Goal: Information Seeking & Learning: Learn about a topic

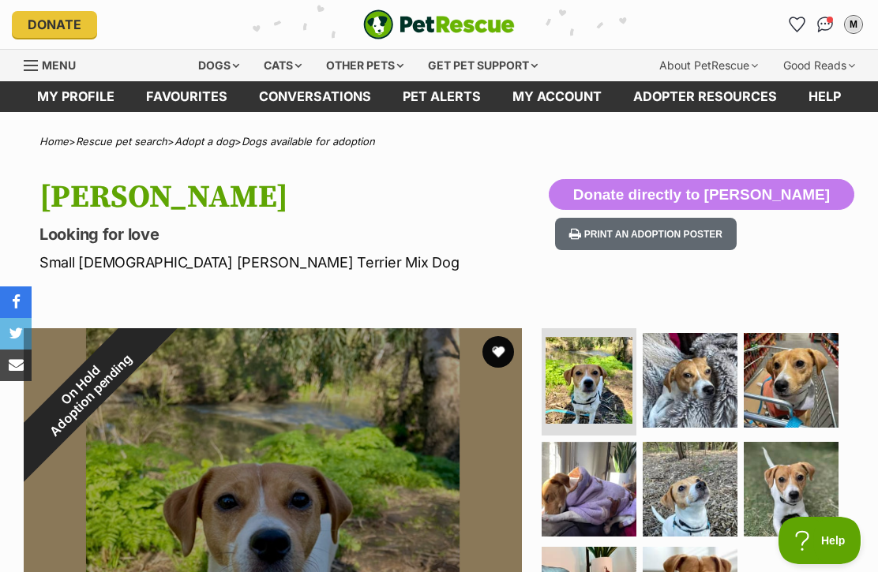
click at [865, 21] on button "M" at bounding box center [853, 24] width 25 height 25
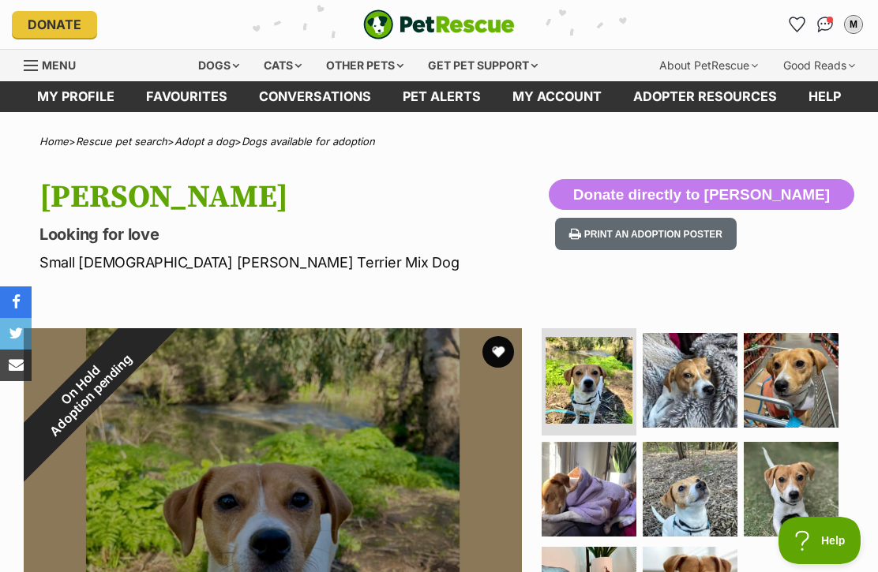
click at [74, 101] on link "My profile" at bounding box center [75, 96] width 109 height 31
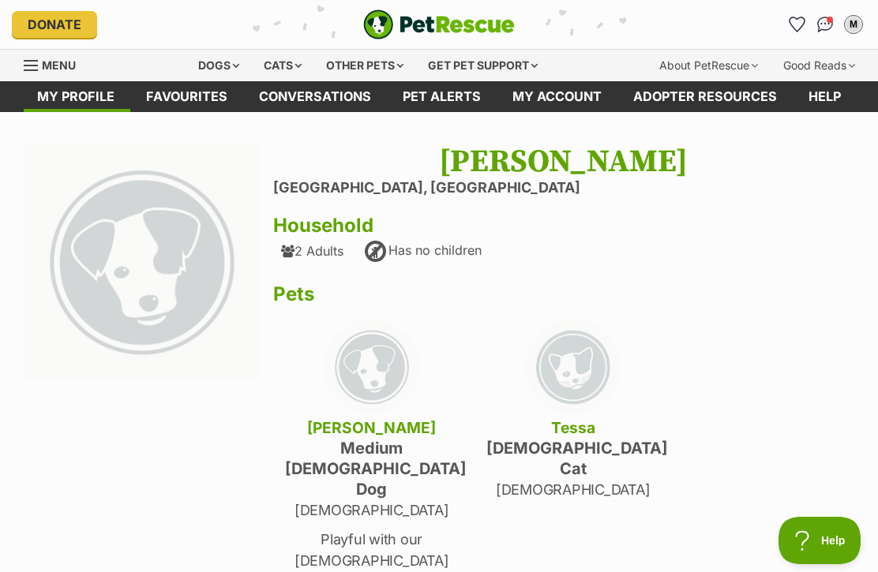
click at [834, 23] on img "Conversations" at bounding box center [825, 25] width 17 height 16
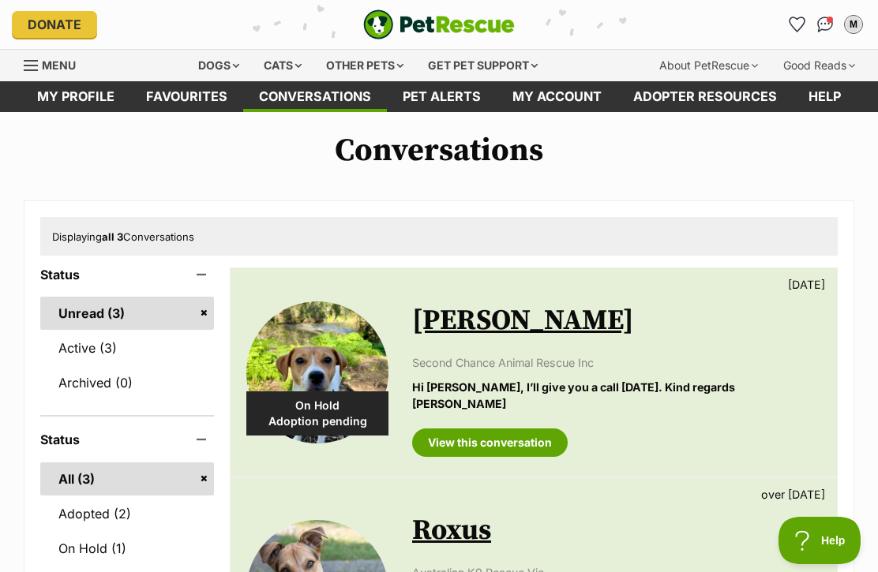
click at [542, 429] on link "View this conversation" at bounding box center [490, 443] width 156 height 28
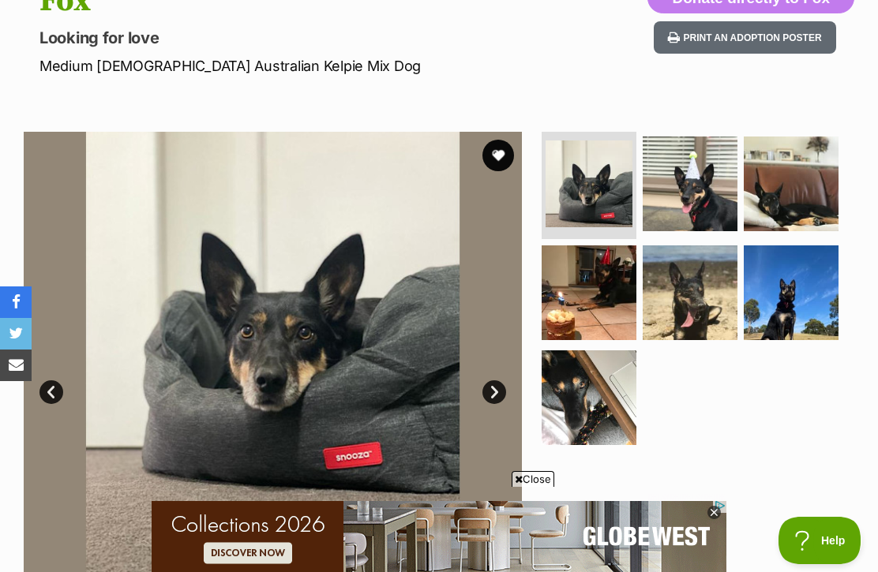
click at [702, 303] on img at bounding box center [690, 293] width 95 height 95
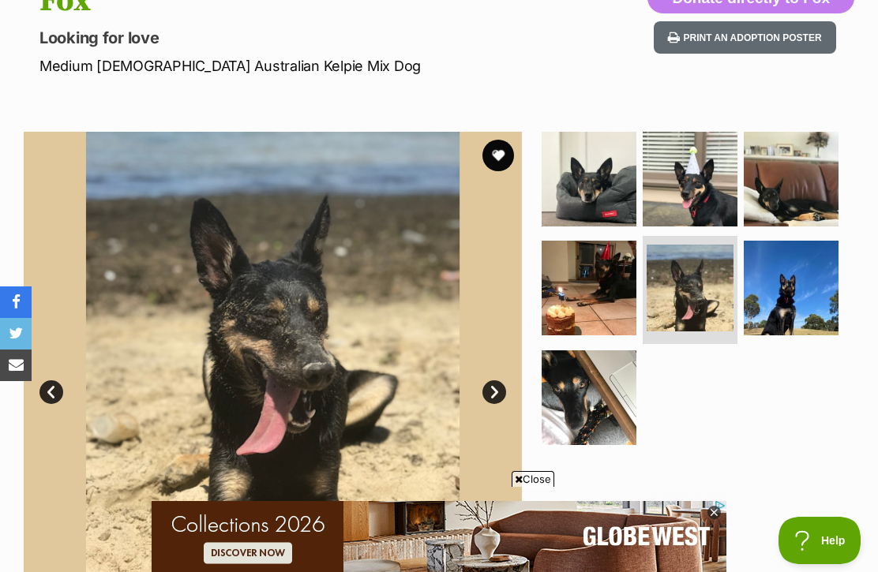
click at [493, 381] on link "Next" at bounding box center [494, 393] width 24 height 24
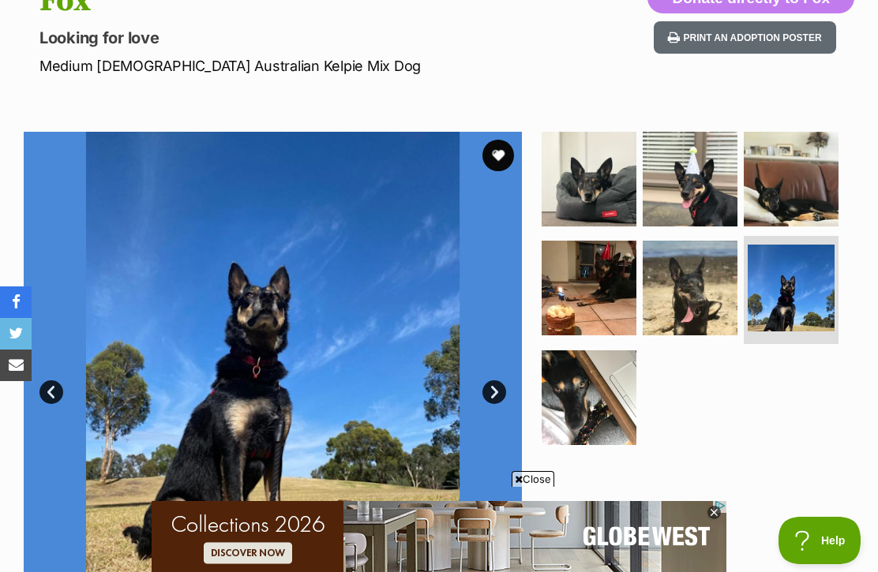
click at [492, 387] on link "Next" at bounding box center [494, 393] width 24 height 24
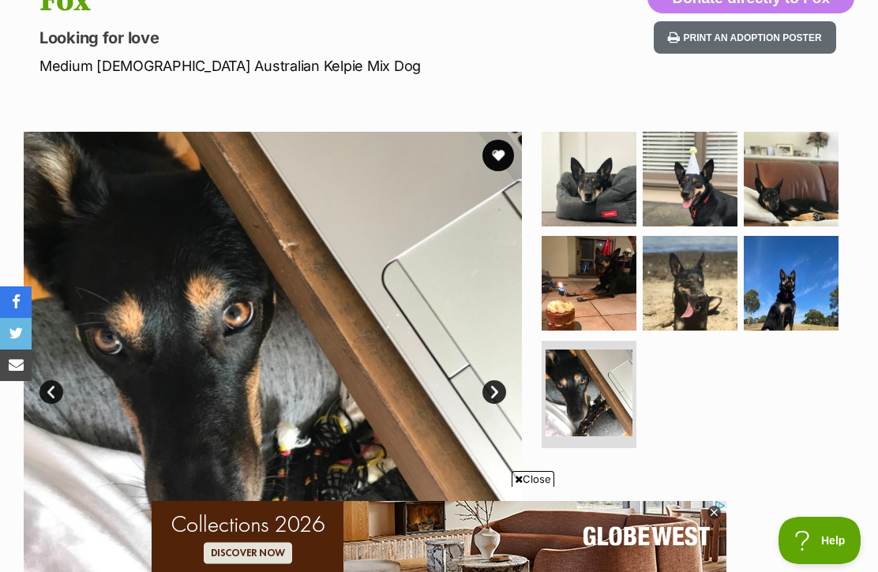
click at [494, 395] on link "Next" at bounding box center [494, 393] width 24 height 24
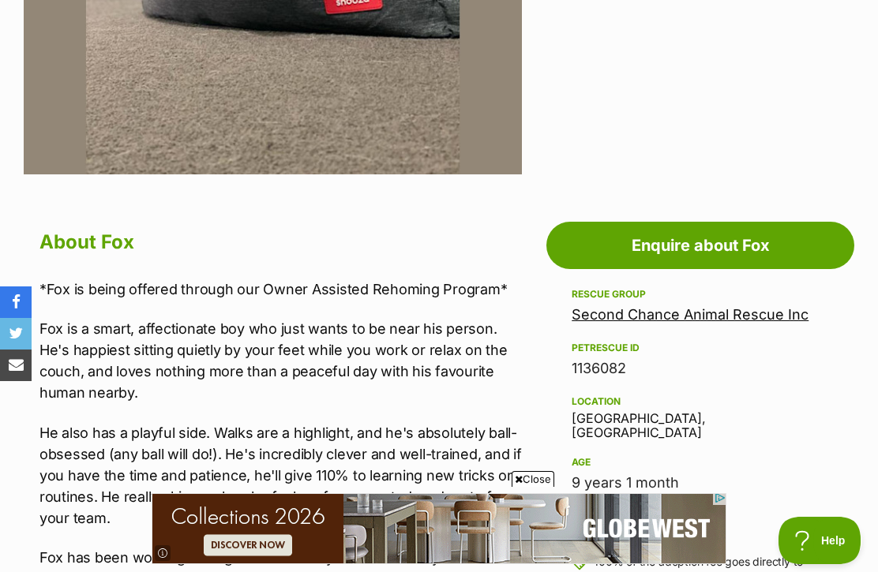
scroll to position [646, 0]
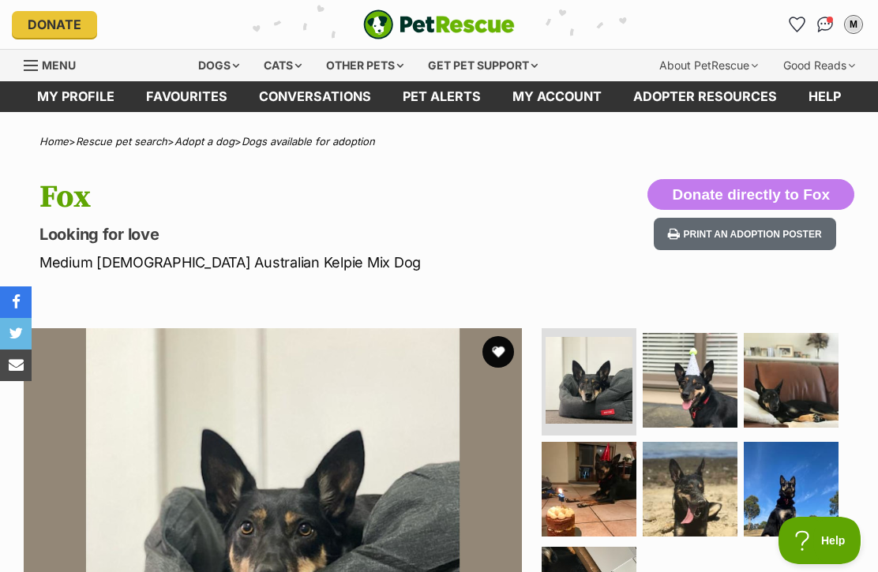
click at [215, 62] on div "Dogs" at bounding box center [218, 66] width 63 height 32
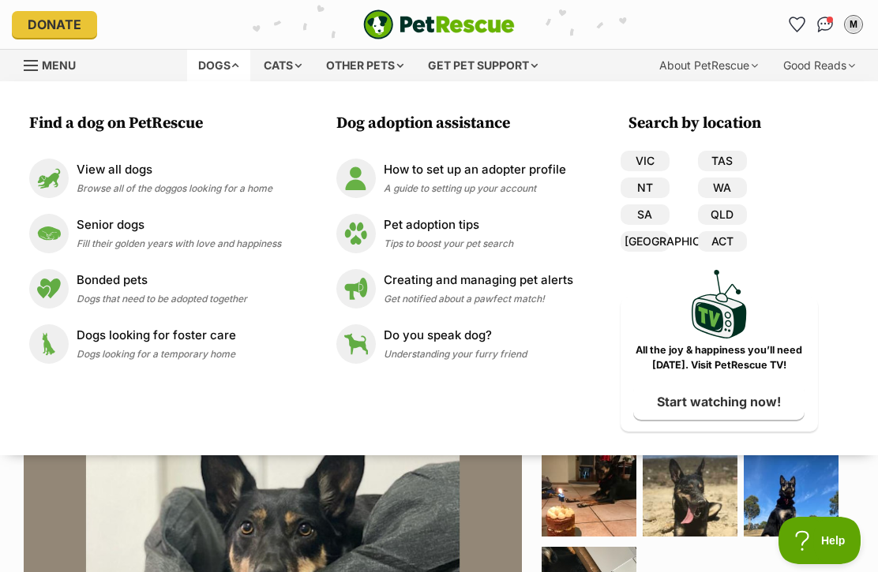
click at [116, 182] on span "Browse all of the doggos looking for a home" at bounding box center [175, 188] width 196 height 12
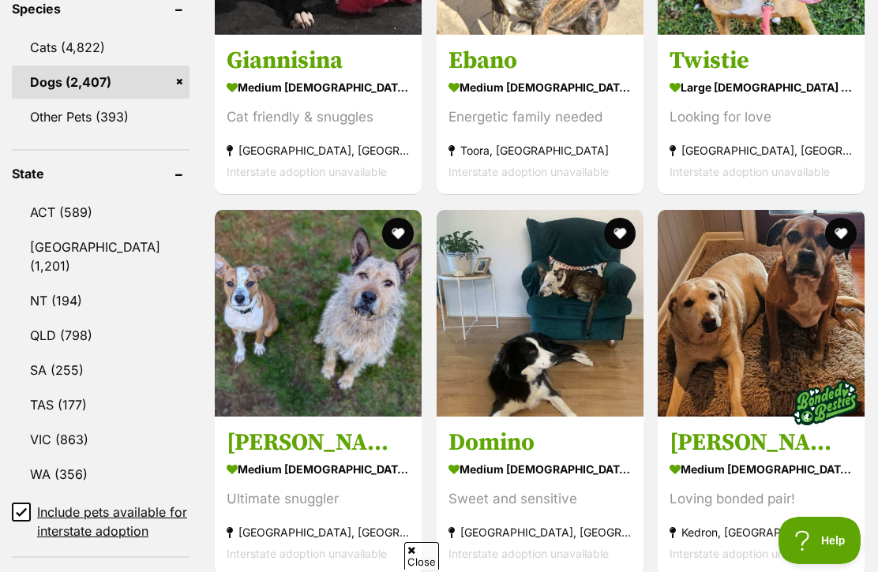
click at [66, 456] on link "VIC (863)" at bounding box center [101, 439] width 178 height 33
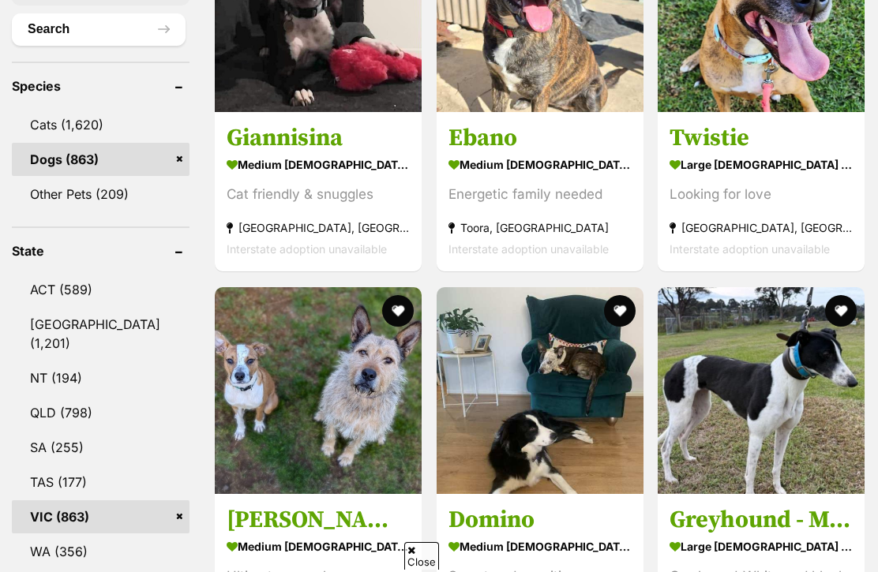
scroll to position [843, 0]
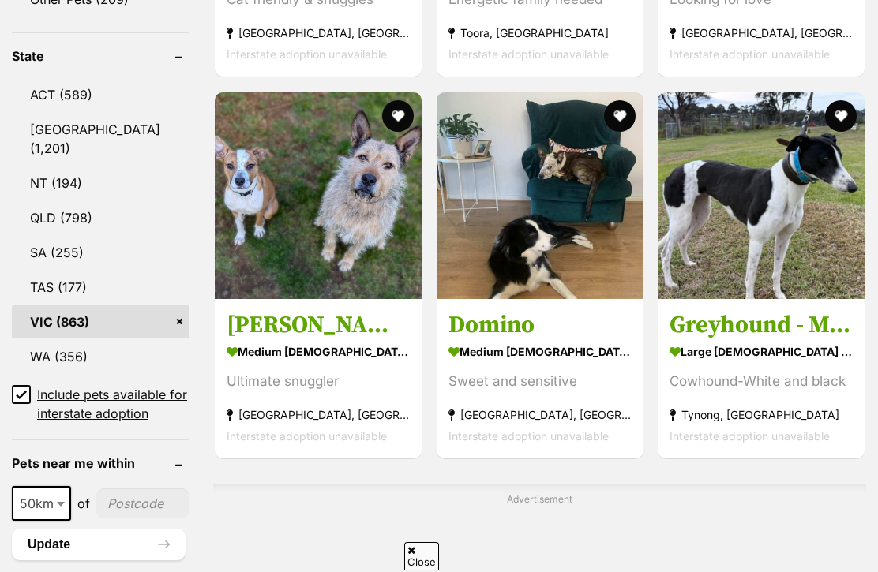
click at [24, 404] on input "Include pets available for interstate adoption" at bounding box center [21, 394] width 19 height 19
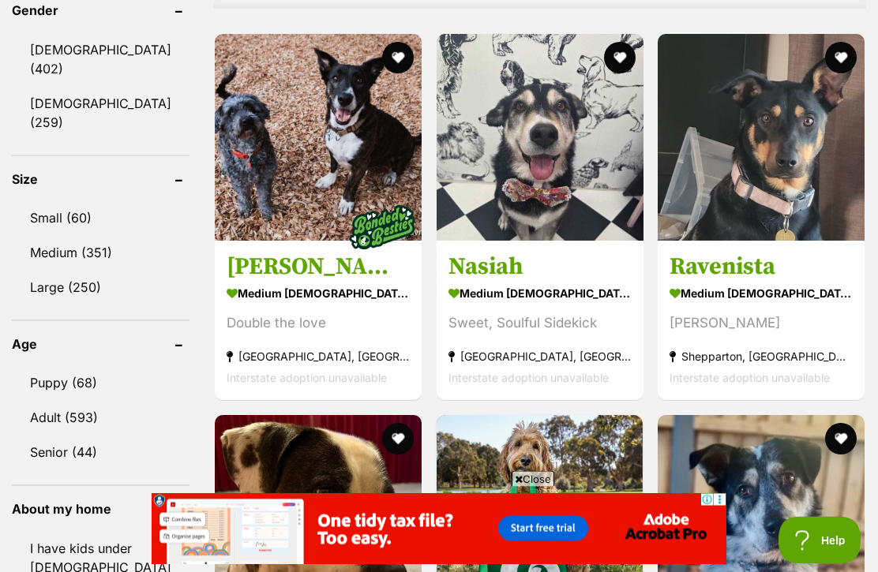
scroll to position [1330, 0]
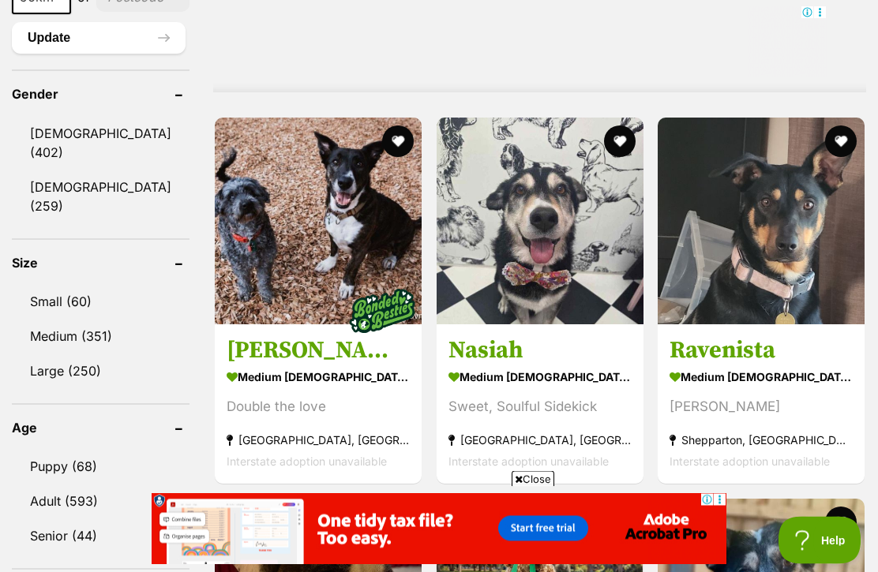
click at [92, 223] on link "Female (259)" at bounding box center [101, 197] width 178 height 52
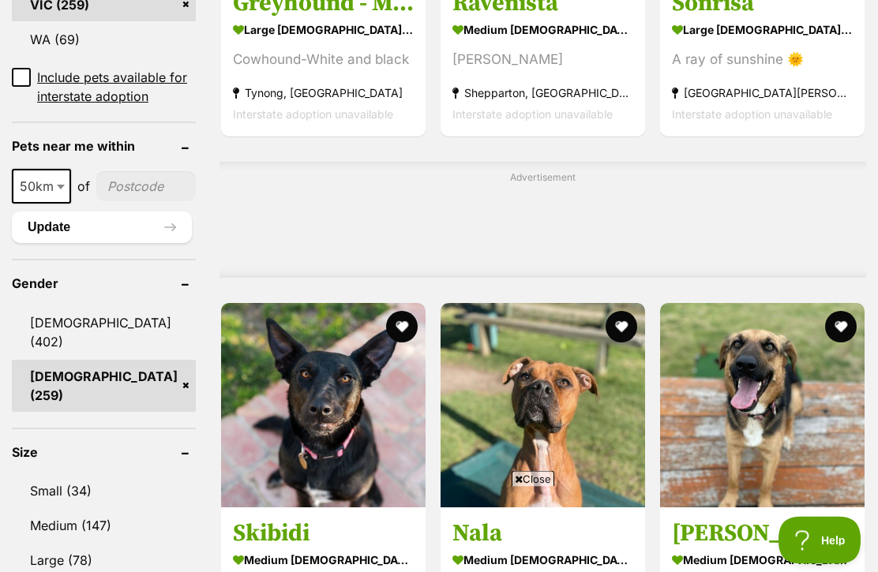
scroll to position [1161, 0]
click at [80, 475] on link "Small (34)" at bounding box center [104, 491] width 184 height 33
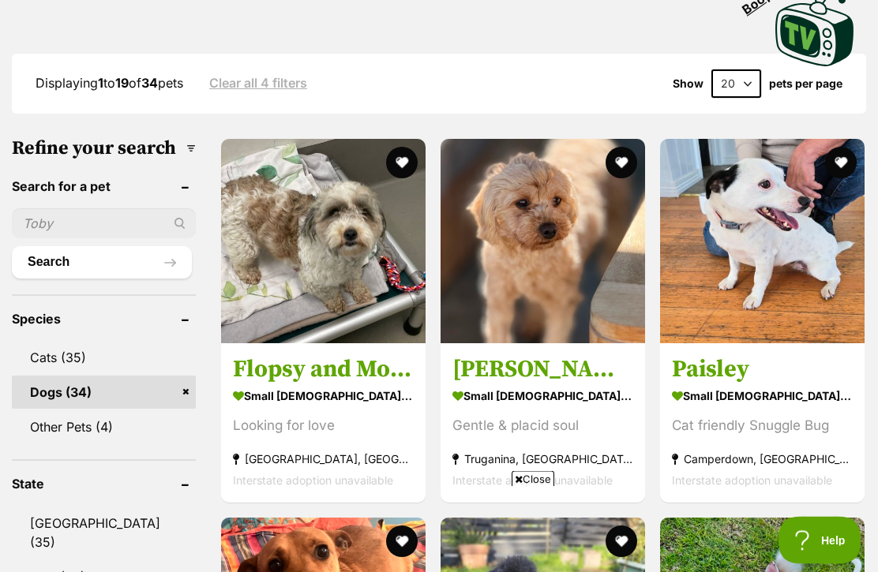
scroll to position [424, 0]
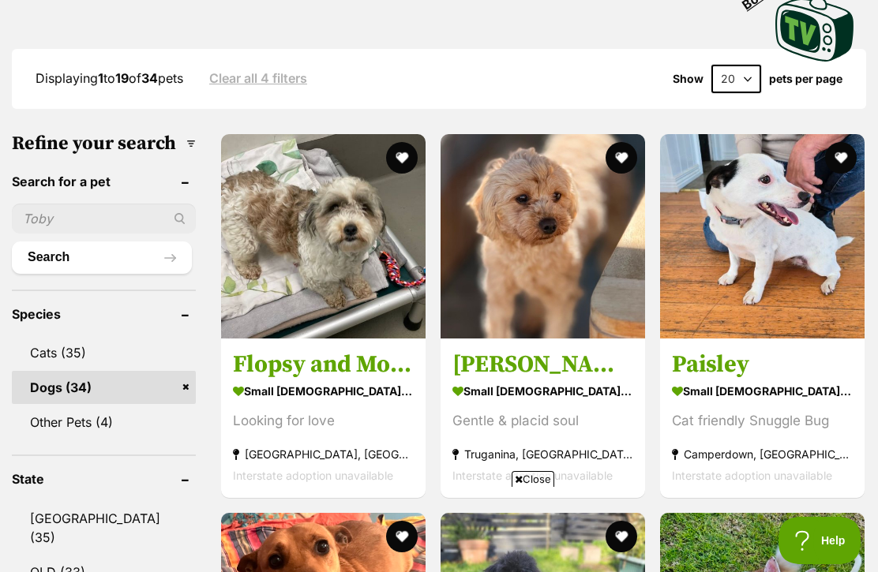
click at [791, 238] on img at bounding box center [762, 236] width 204 height 204
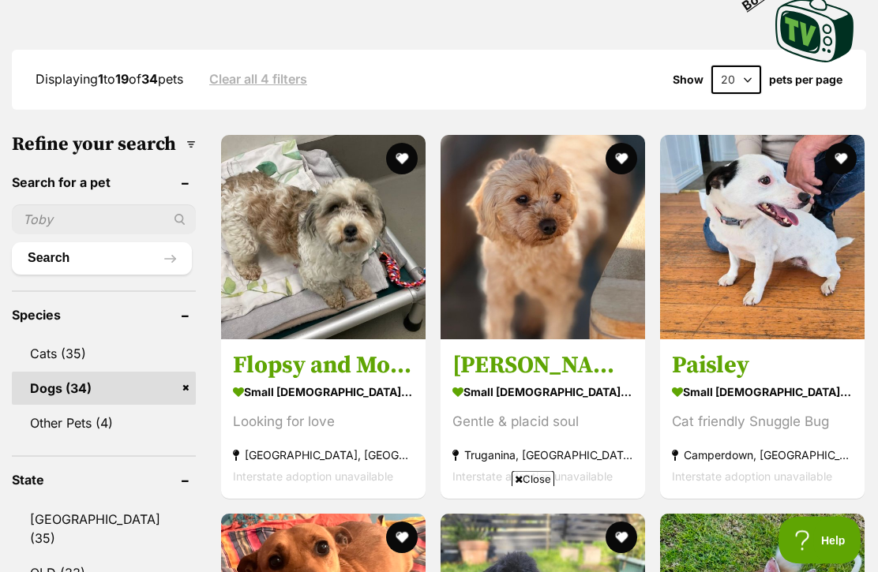
scroll to position [423, 0]
click at [515, 242] on img at bounding box center [543, 237] width 204 height 204
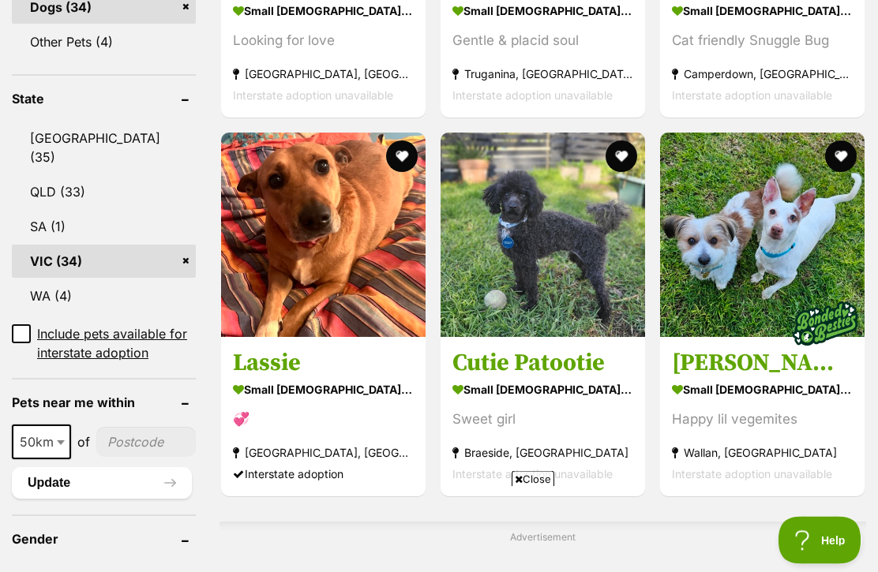
scroll to position [805, 0]
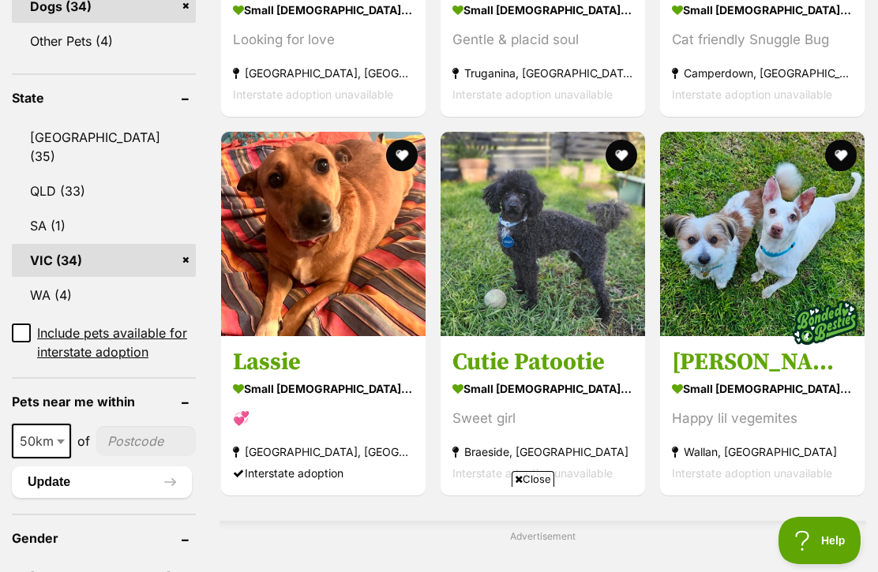
click at [565, 264] on img at bounding box center [543, 234] width 204 height 204
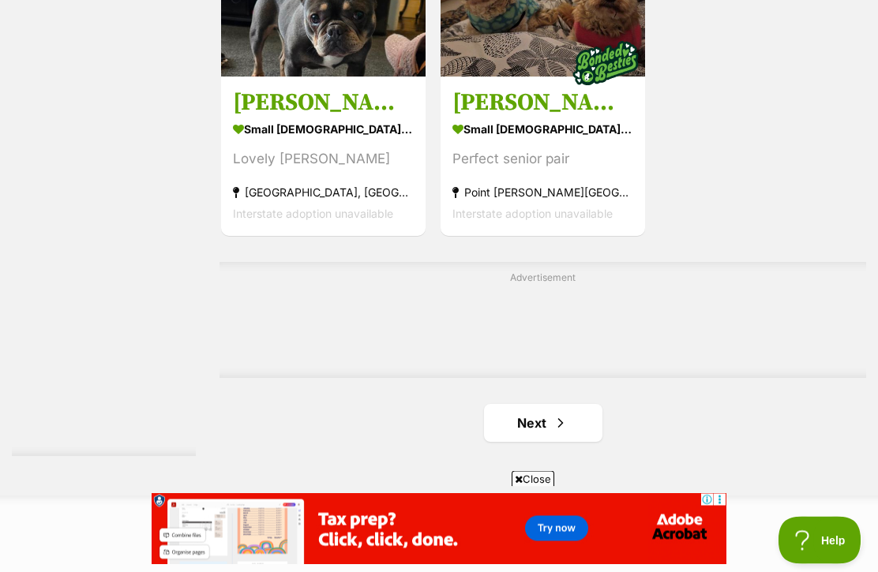
scroll to position [3252, 0]
click at [255, 118] on h3 "Lily Tamblyn" at bounding box center [323, 103] width 181 height 30
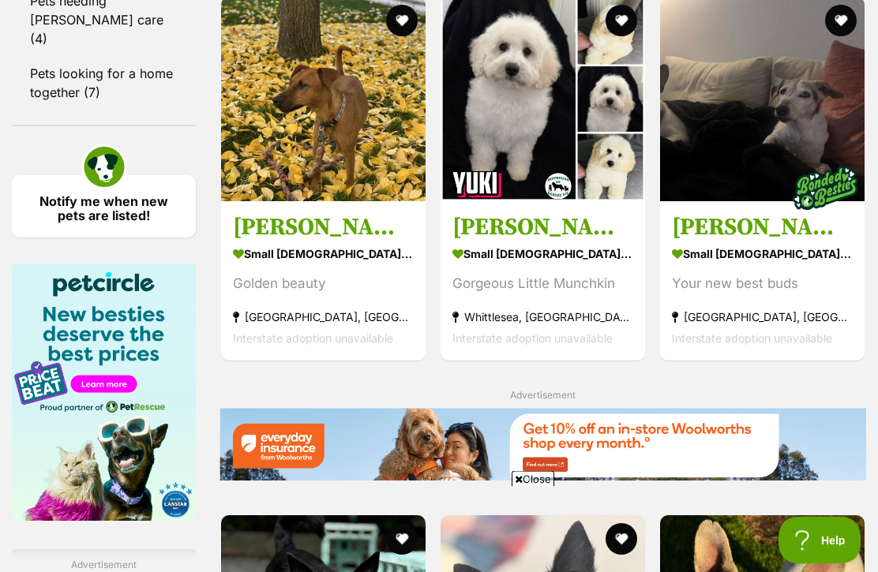
scroll to position [2231, 0]
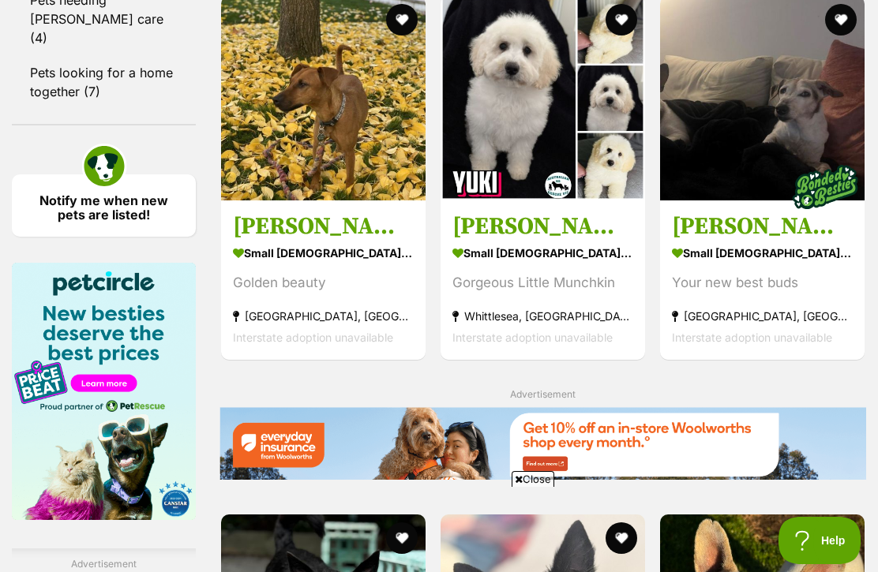
click at [756, 242] on h3 "Ruby and Vincent Silvanus" at bounding box center [762, 227] width 181 height 30
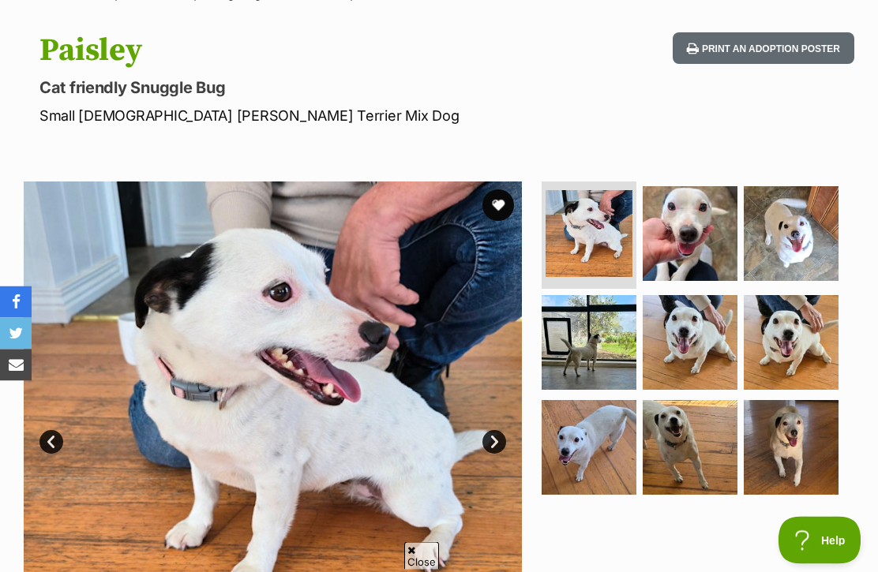
scroll to position [152, 0]
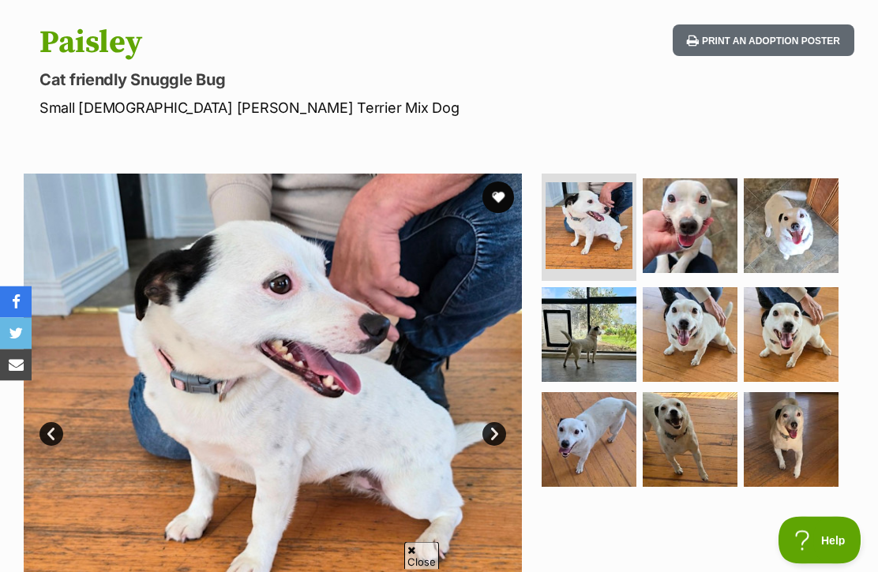
click at [494, 435] on link "Next" at bounding box center [494, 435] width 24 height 24
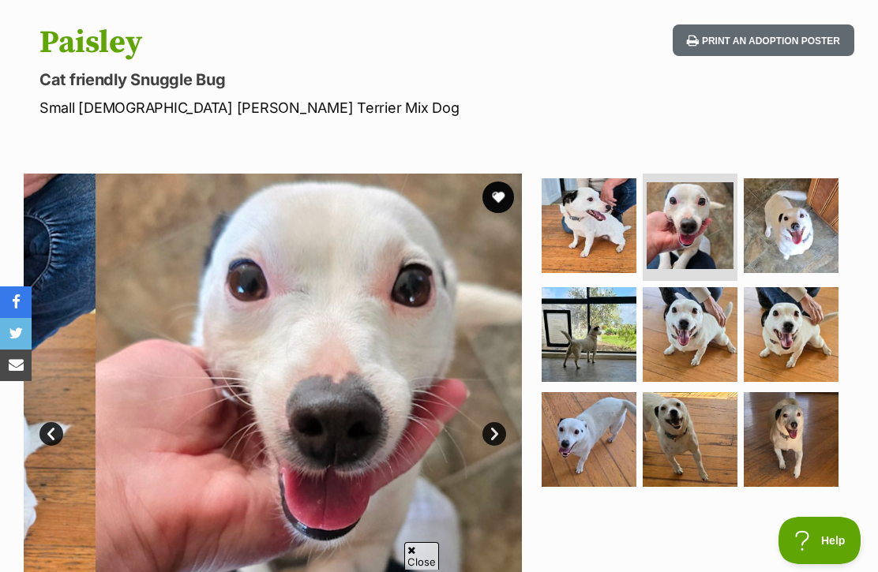
scroll to position [0, 0]
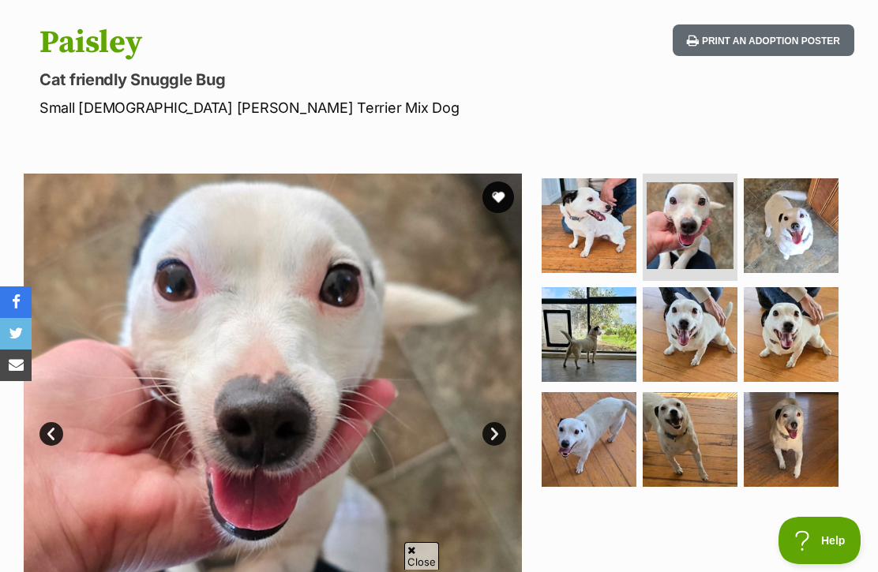
click at [496, 430] on link "Next" at bounding box center [494, 434] width 24 height 24
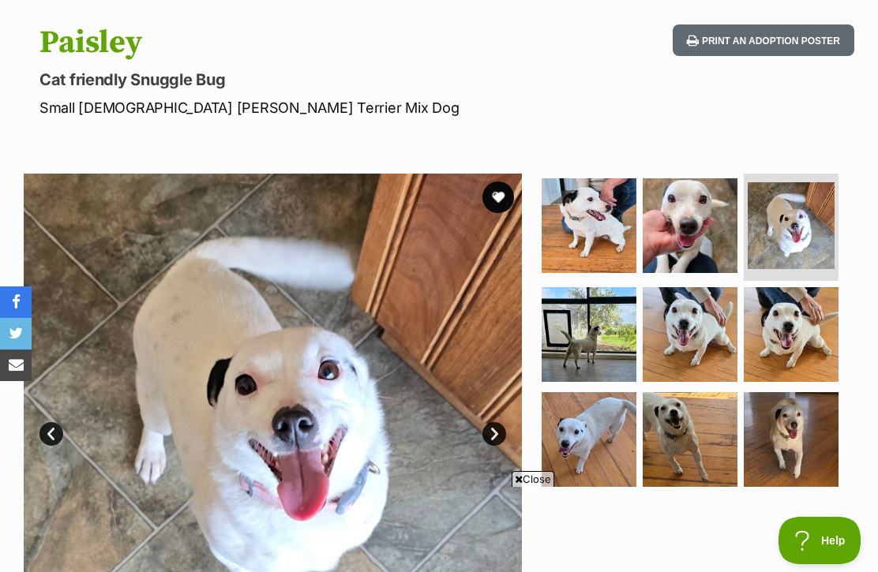
click at [498, 430] on link "Next" at bounding box center [494, 434] width 24 height 24
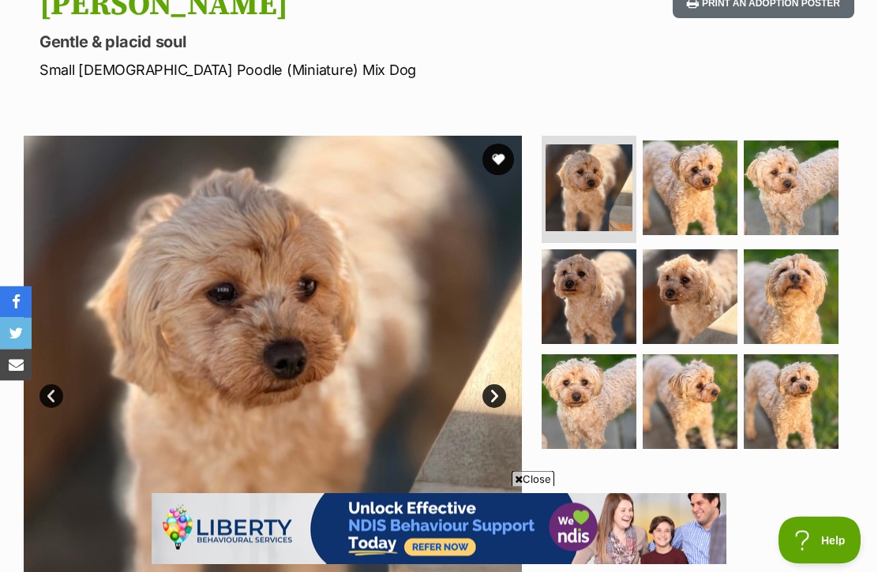
scroll to position [193, 0]
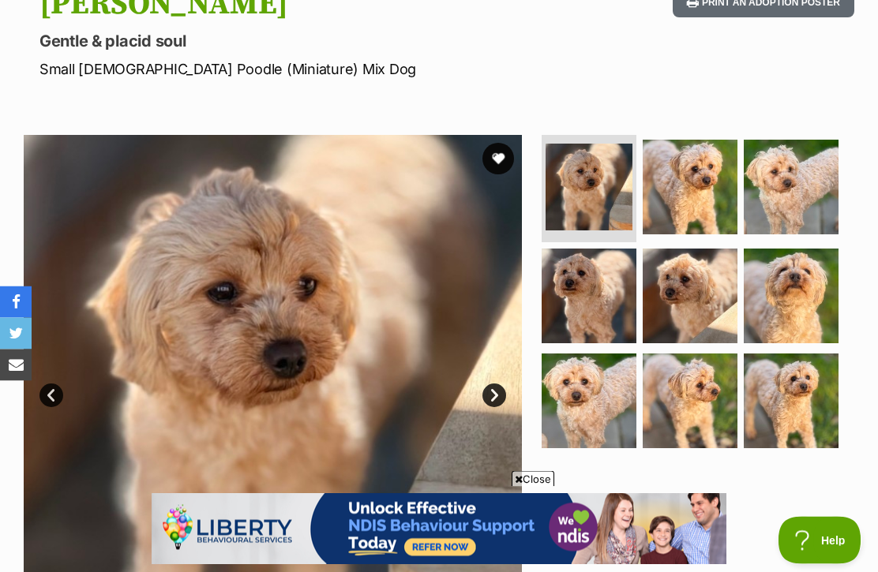
click at [693, 404] on img at bounding box center [690, 402] width 95 height 95
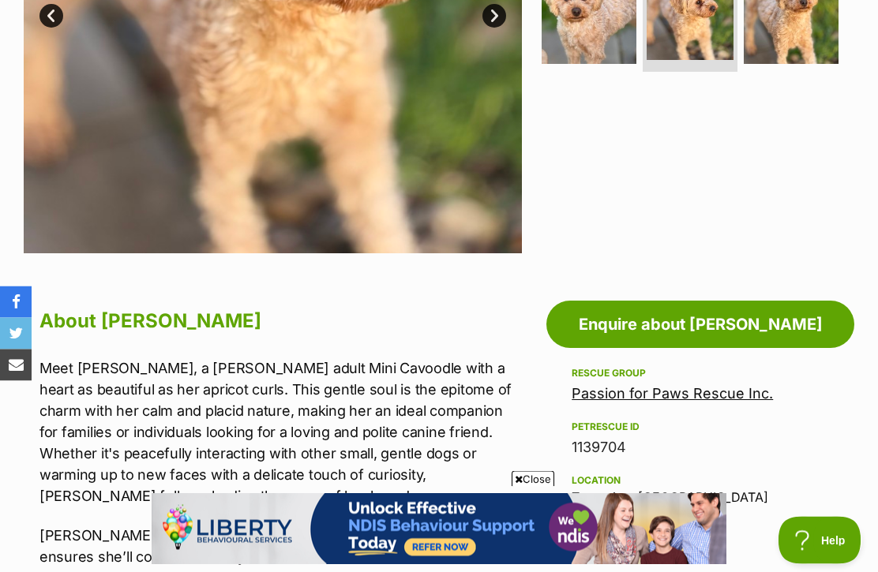
scroll to position [535, 0]
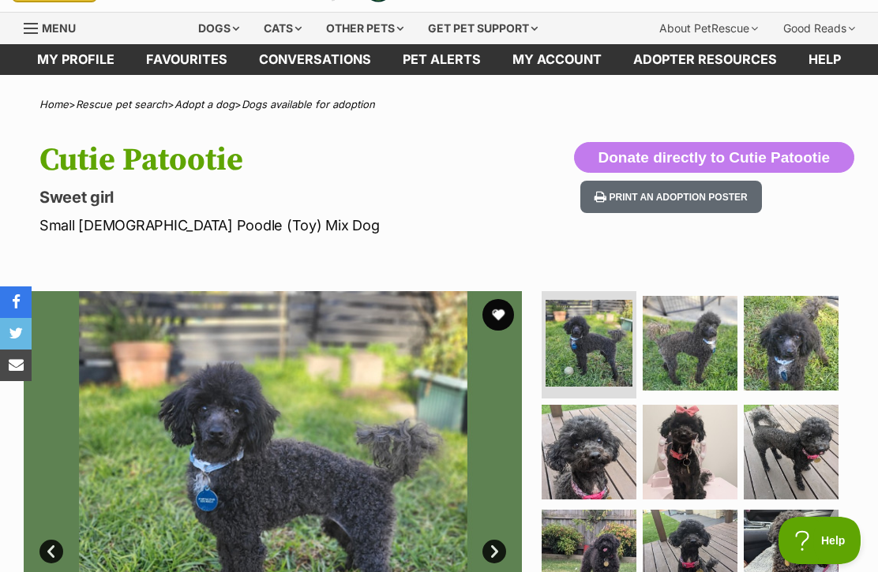
click at [690, 372] on img at bounding box center [690, 343] width 95 height 95
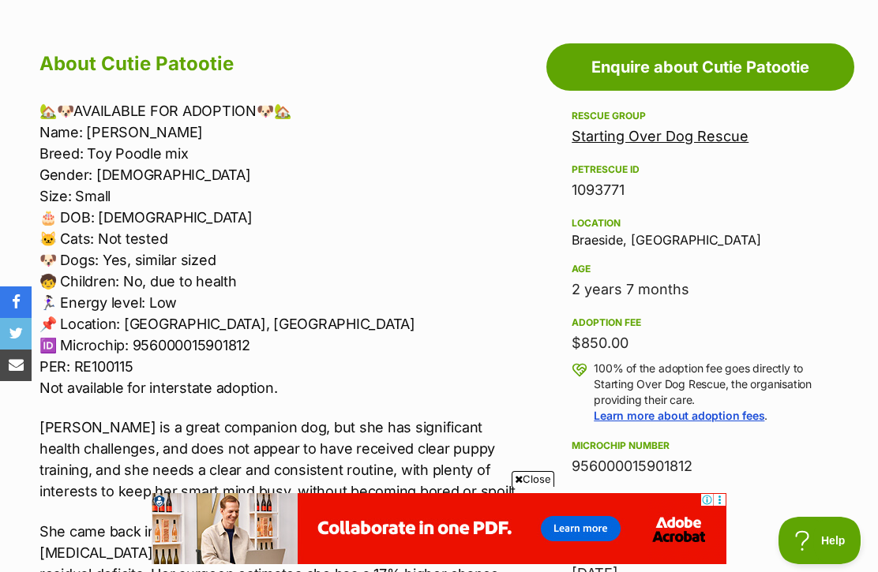
scroll to position [385, 0]
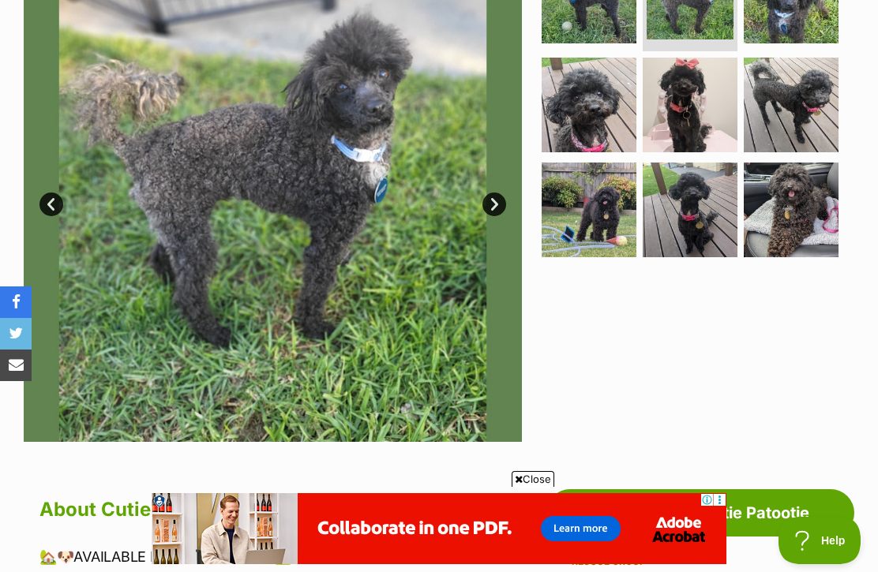
click at [702, 216] on img at bounding box center [690, 210] width 95 height 95
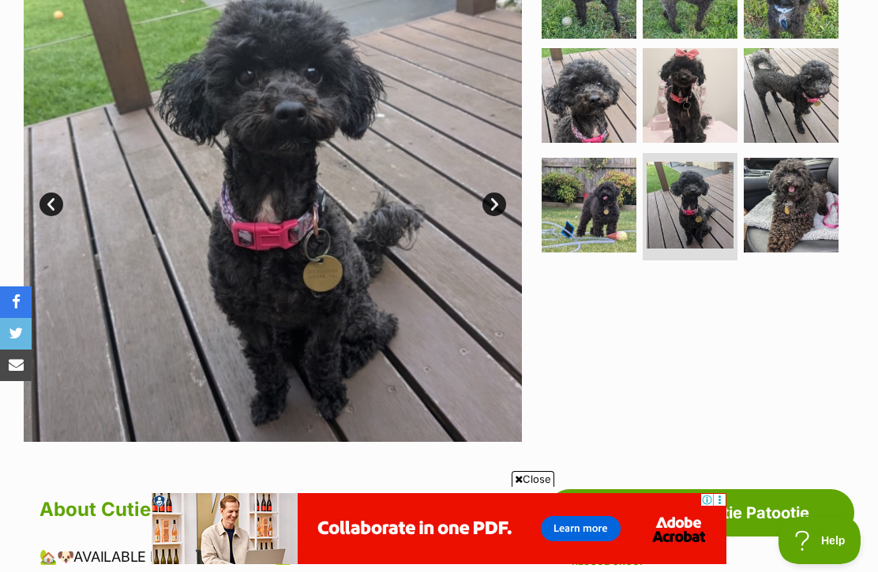
click at [602, 213] on img at bounding box center [589, 205] width 95 height 95
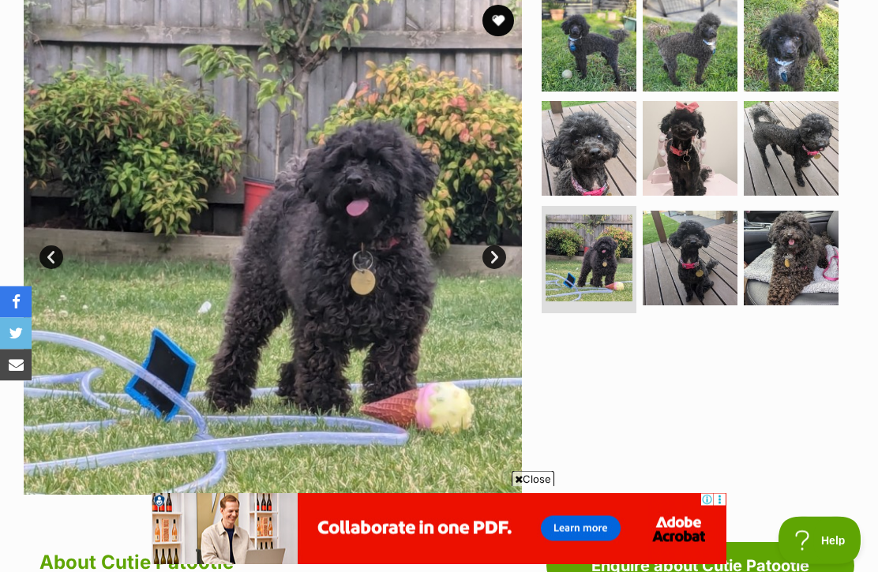
scroll to position [332, 0]
click at [796, 275] on img at bounding box center [791, 258] width 95 height 95
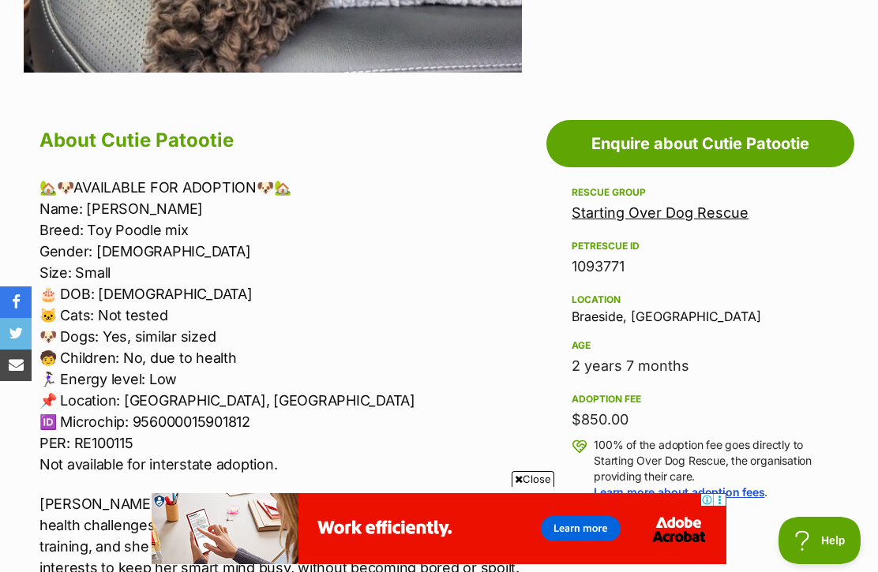
scroll to position [730, 0]
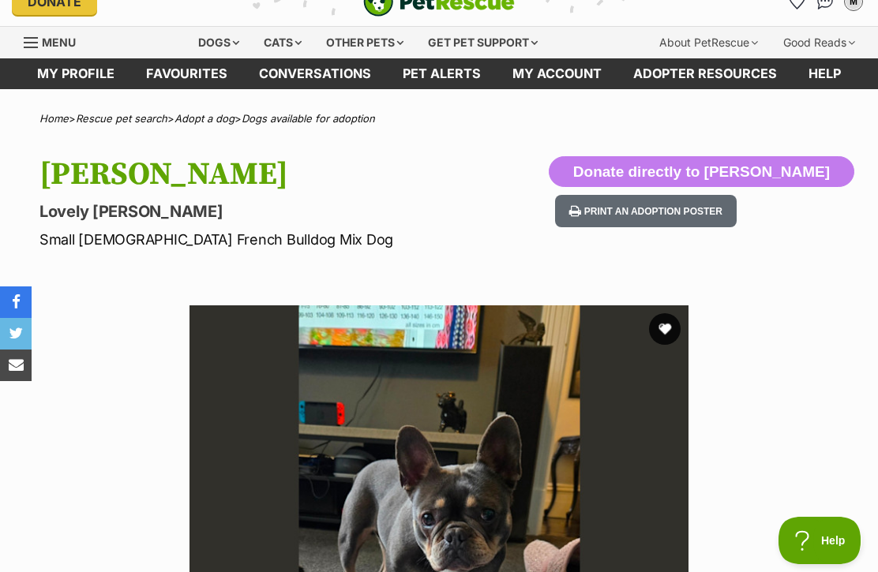
scroll to position [20, 0]
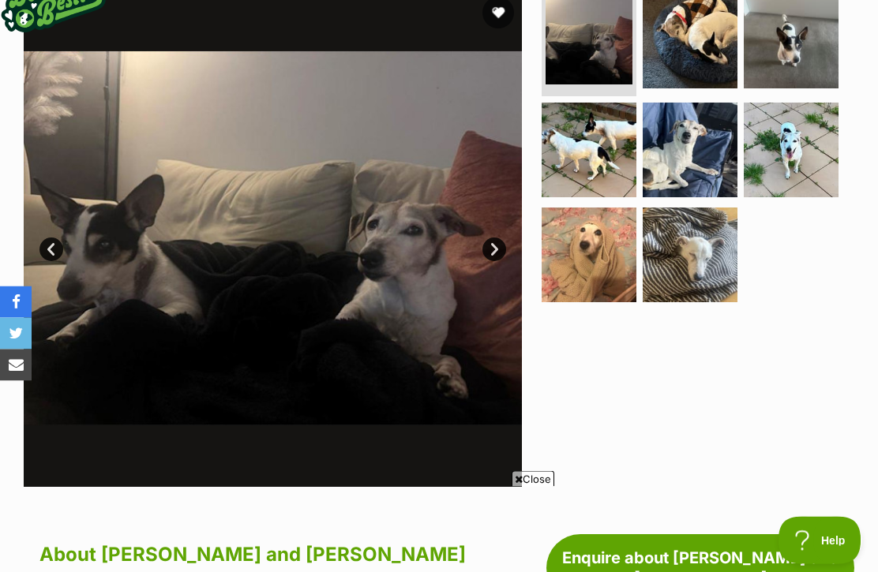
scroll to position [303, 0]
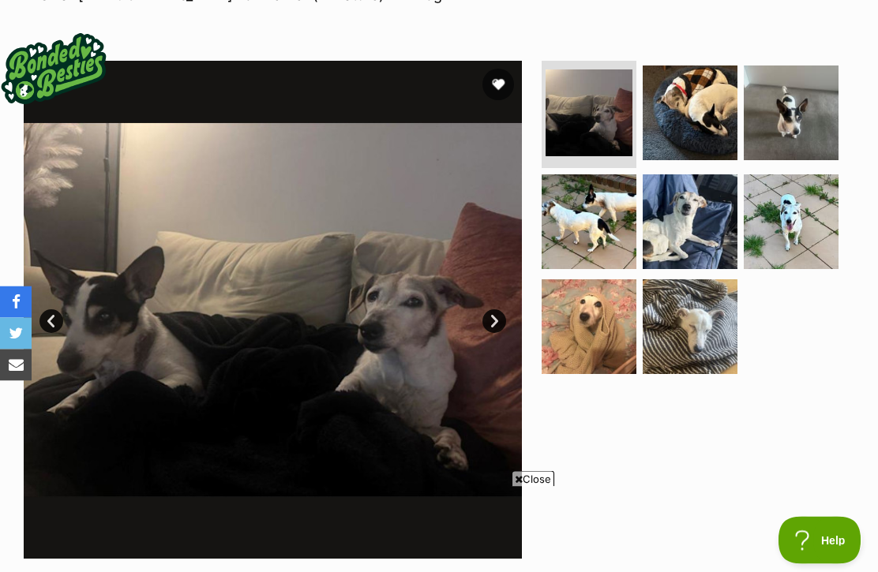
click at [493, 310] on link "Next" at bounding box center [494, 322] width 24 height 24
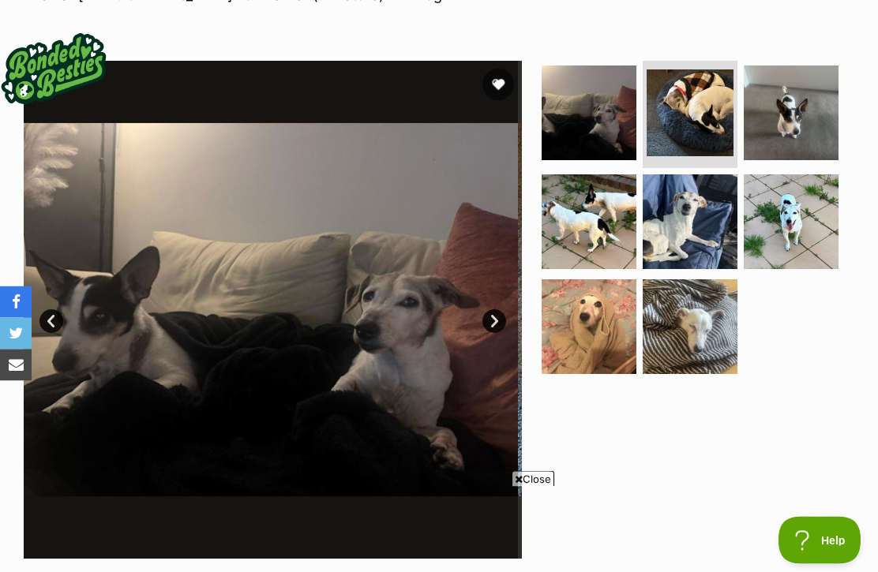
scroll to position [304, 0]
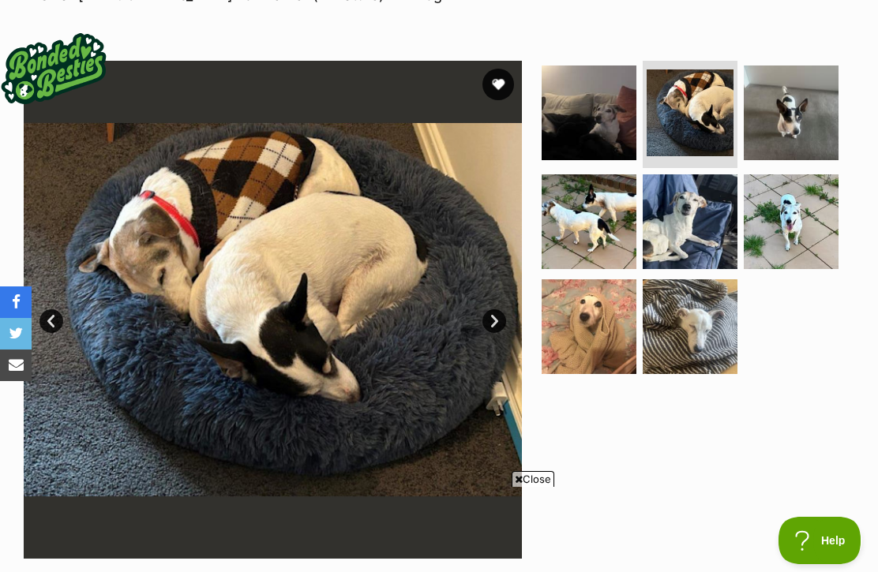
click at [490, 310] on link "Next" at bounding box center [494, 322] width 24 height 24
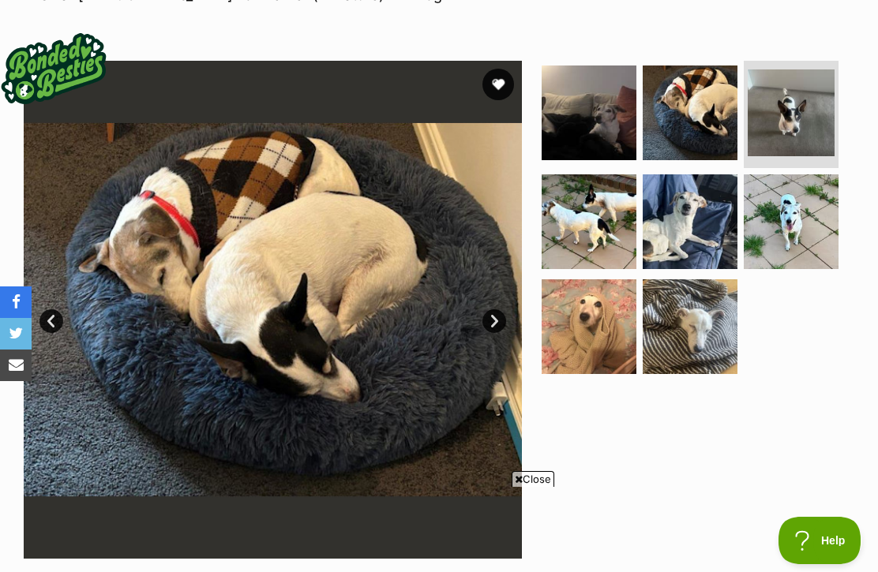
scroll to position [0, 0]
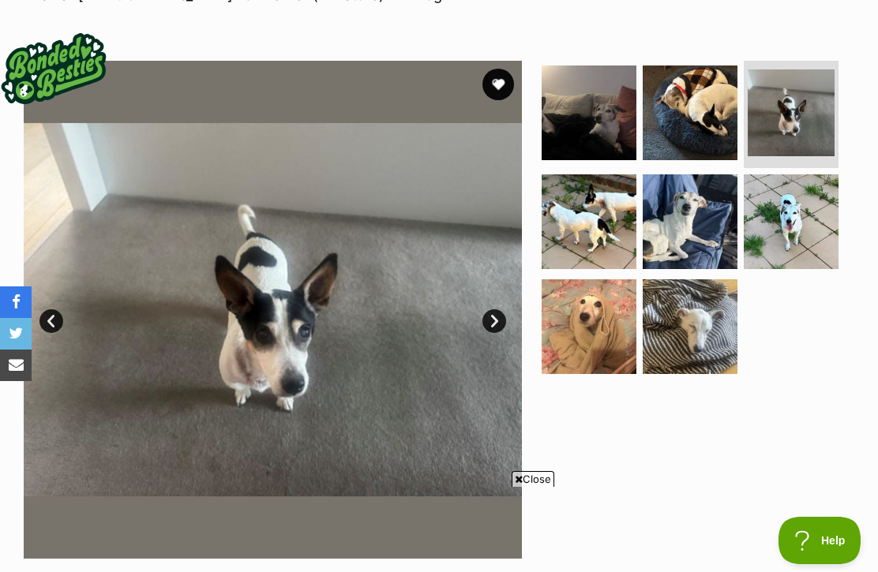
click at [496, 310] on link "Next" at bounding box center [494, 322] width 24 height 24
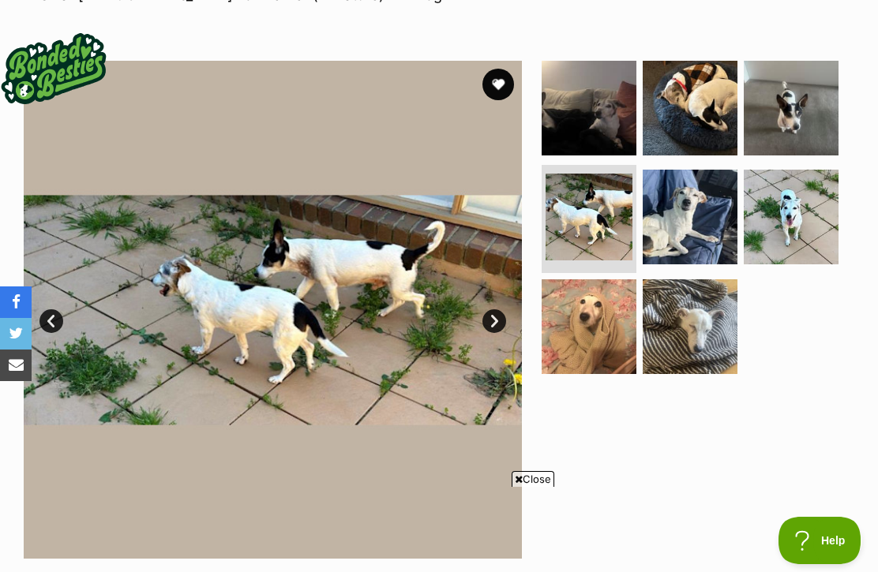
click at [494, 310] on link "Next" at bounding box center [494, 322] width 24 height 24
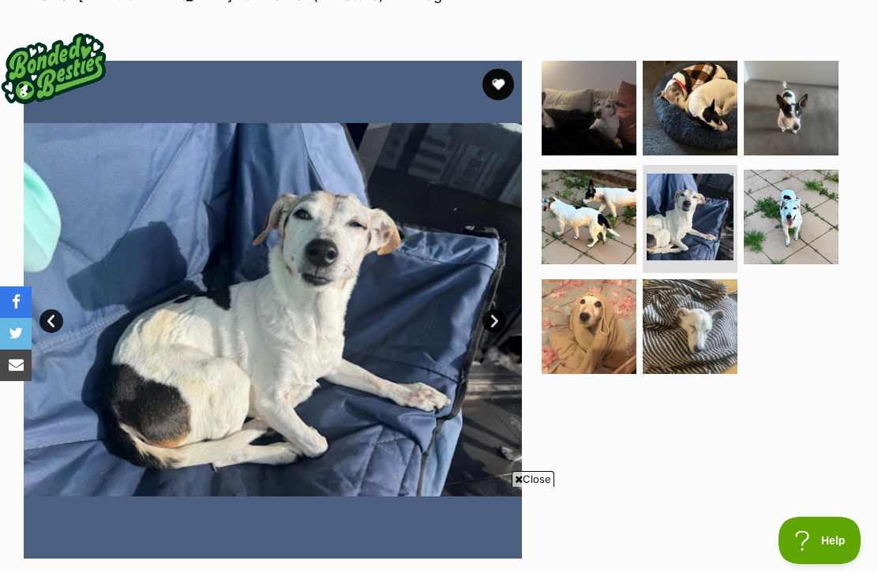
click at [494, 310] on link "Next" at bounding box center [494, 322] width 24 height 24
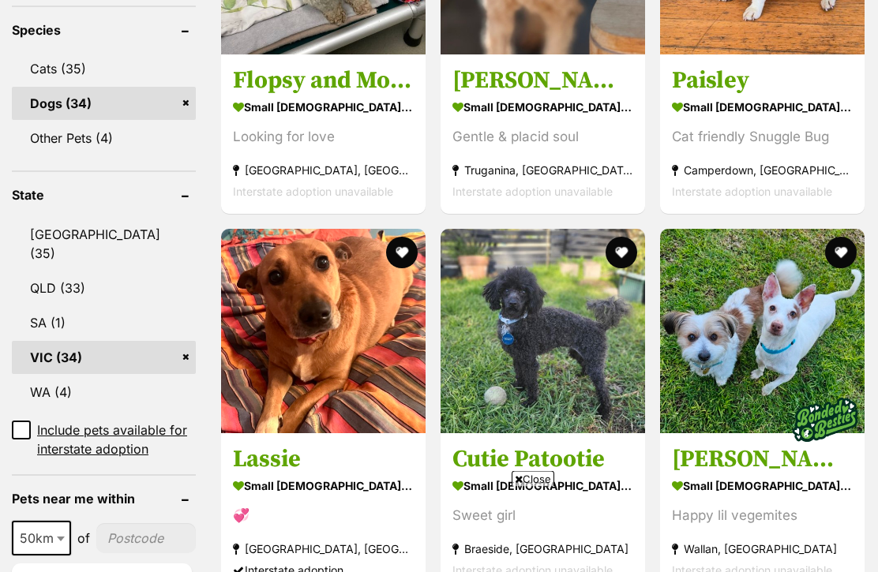
scroll to position [757, 0]
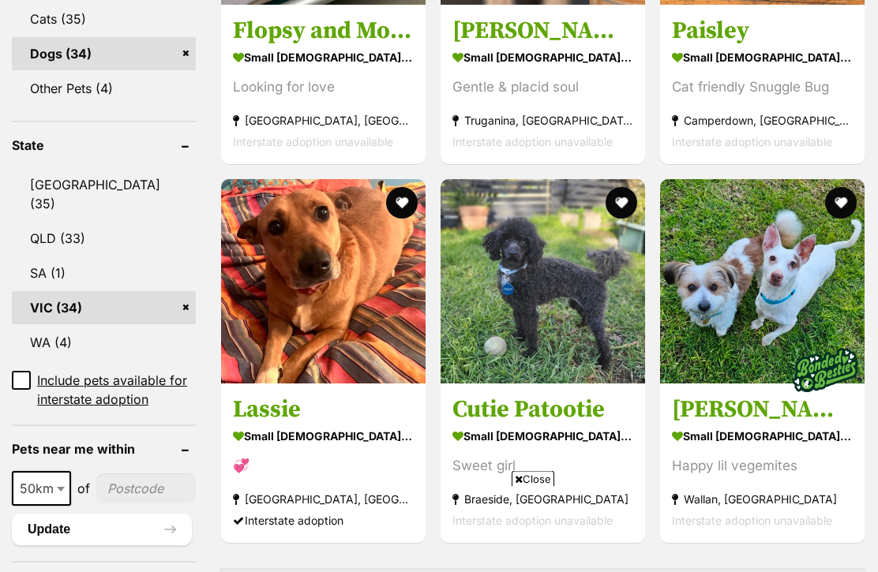
click at [233, 396] on h3 "Lassie" at bounding box center [323, 411] width 181 height 30
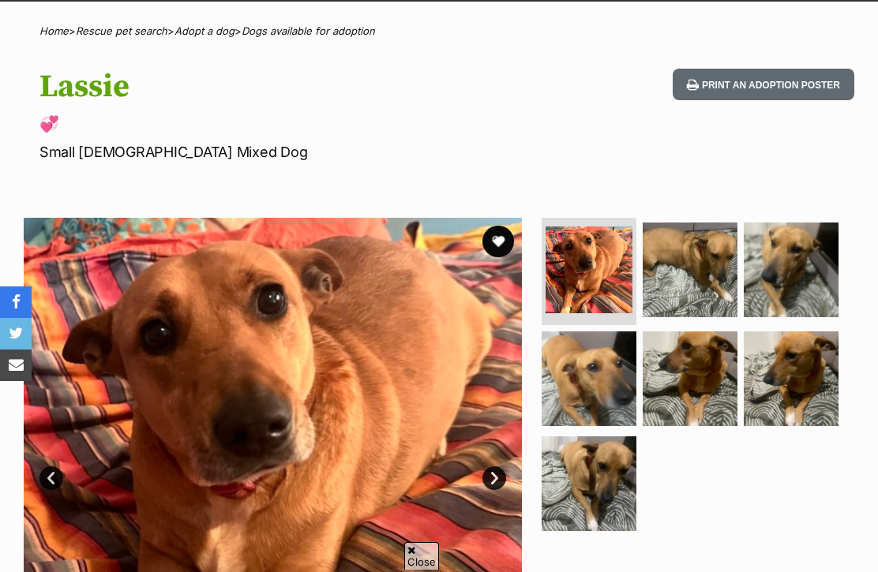
scroll to position [121, 0]
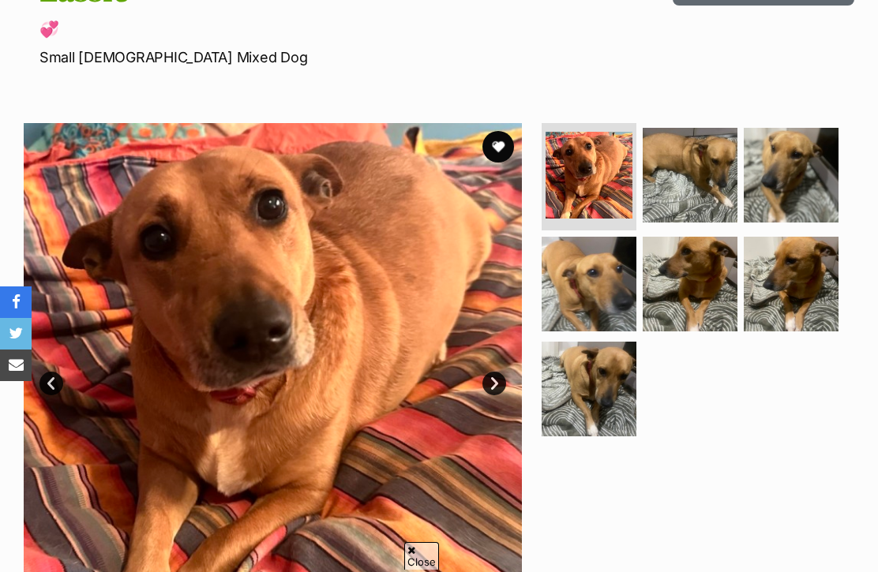
click at [505, 379] on link "Next" at bounding box center [494, 384] width 24 height 24
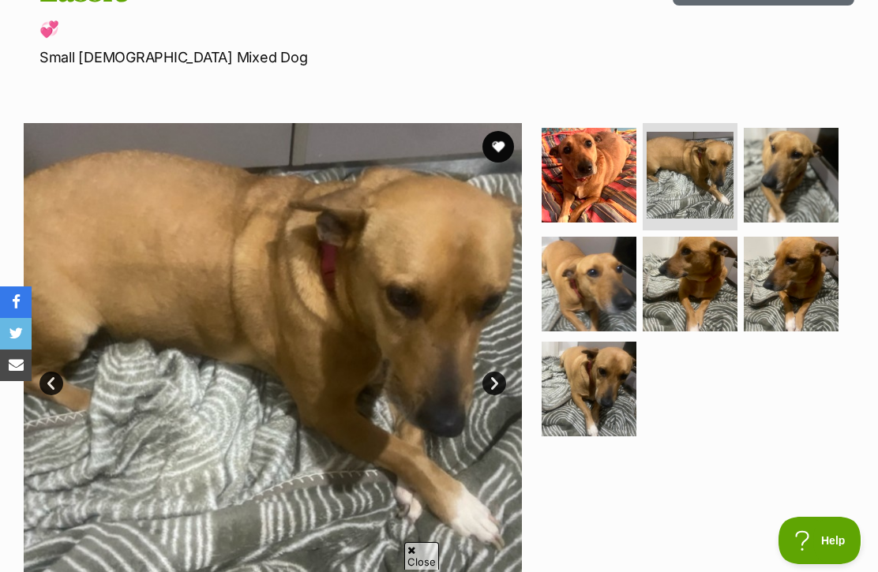
click at [494, 381] on link "Next" at bounding box center [494, 384] width 24 height 24
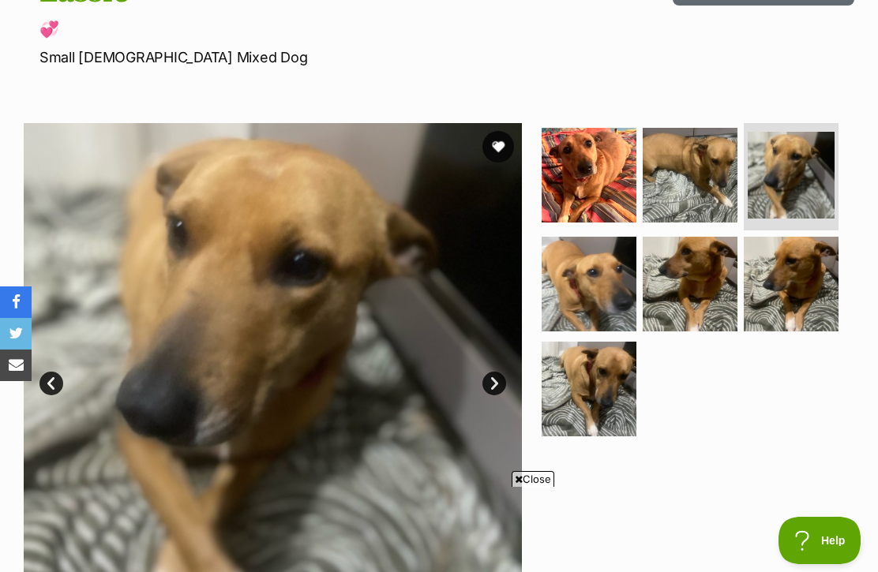
click at [497, 375] on link "Next" at bounding box center [494, 384] width 24 height 24
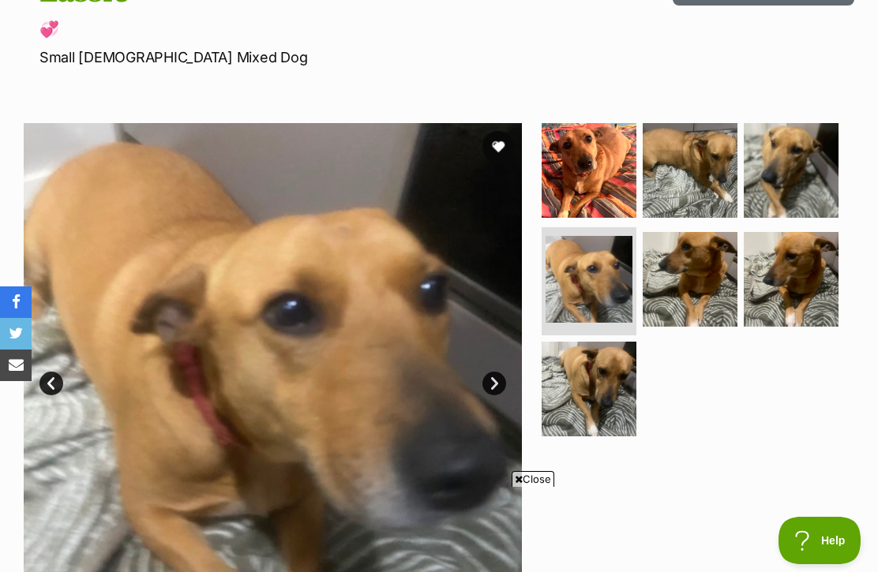
click at [498, 383] on link "Next" at bounding box center [494, 384] width 24 height 24
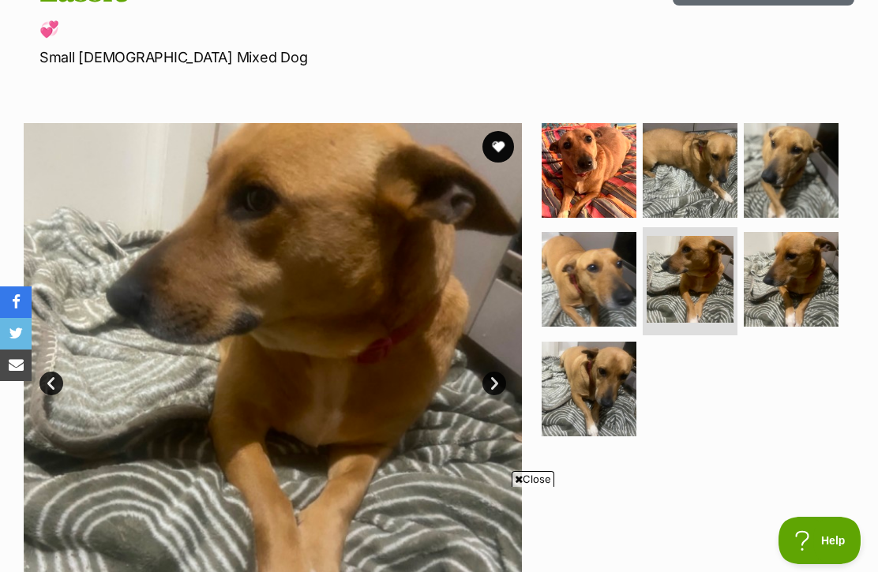
click at [501, 378] on link "Next" at bounding box center [494, 384] width 24 height 24
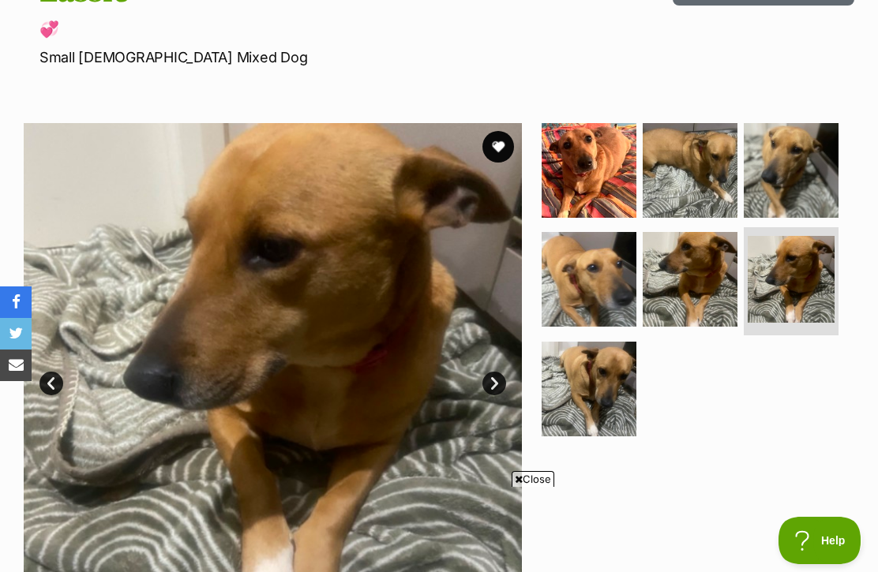
click at [501, 377] on link "Next" at bounding box center [494, 384] width 24 height 24
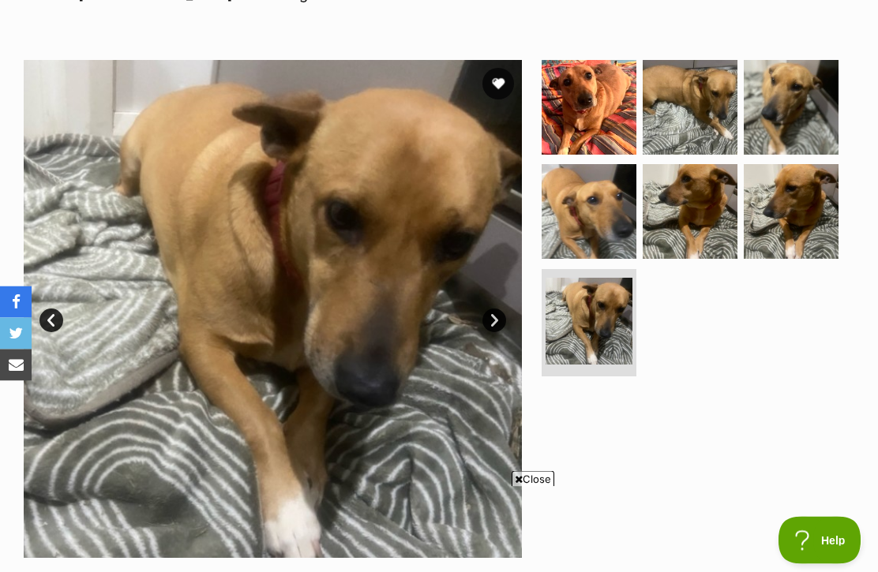
scroll to position [268, 0]
click at [811, 214] on img at bounding box center [791, 211] width 95 height 95
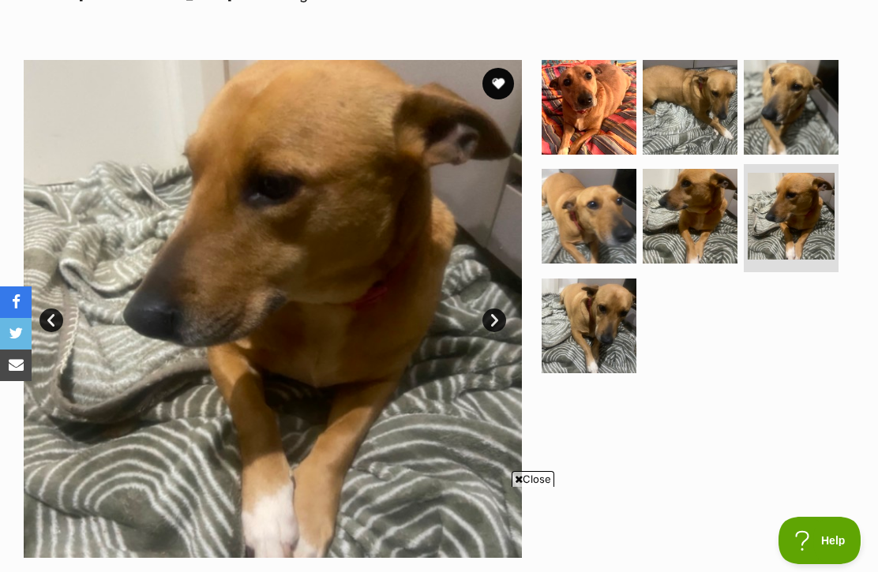
click at [587, 104] on img at bounding box center [589, 107] width 95 height 95
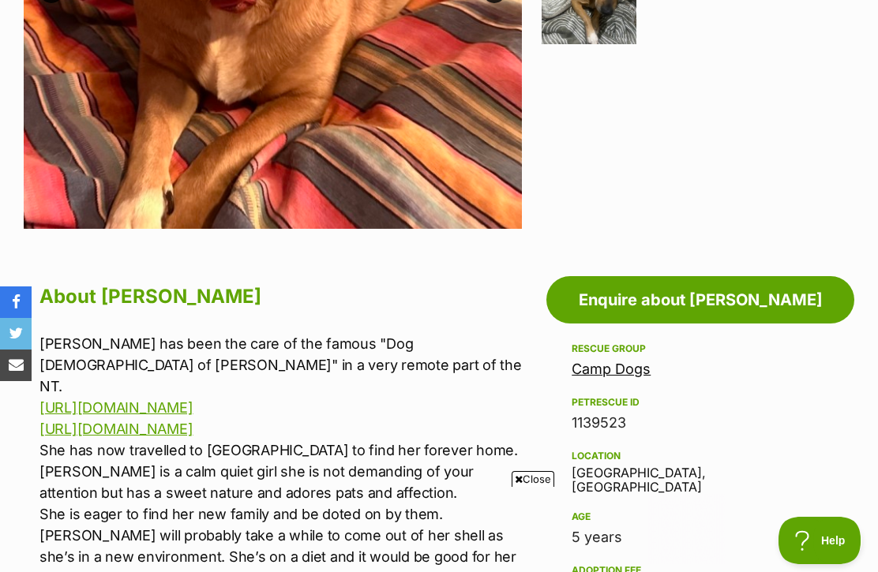
scroll to position [0, 0]
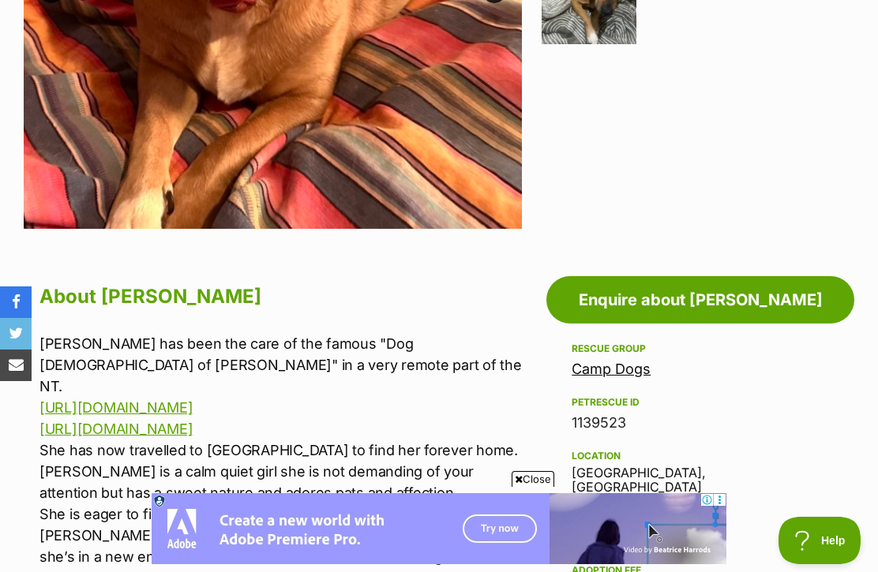
click at [193, 421] on link "[URL][DOMAIN_NAME]" at bounding box center [115, 429] width 153 height 17
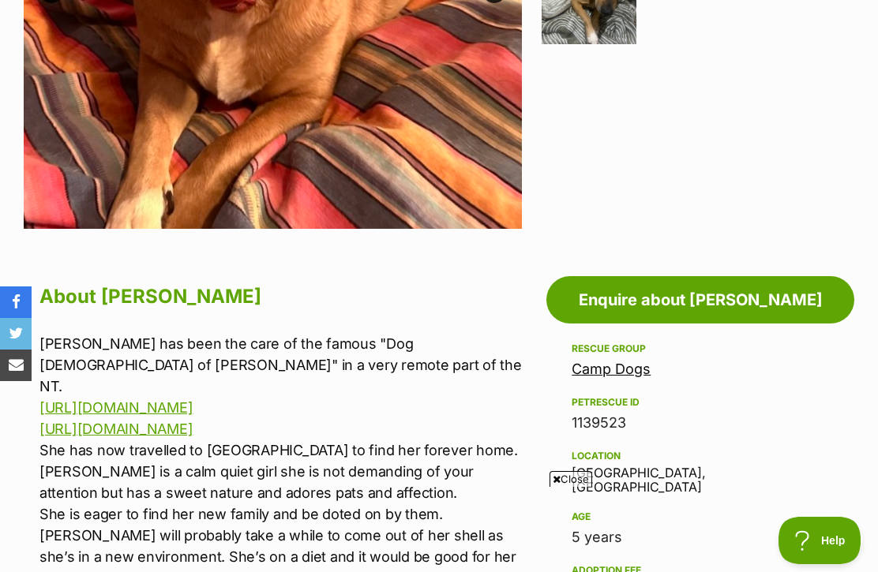
click at [193, 400] on link "[URL][DOMAIN_NAME]" at bounding box center [115, 408] width 153 height 17
